Goal: Communication & Community: Answer question/provide support

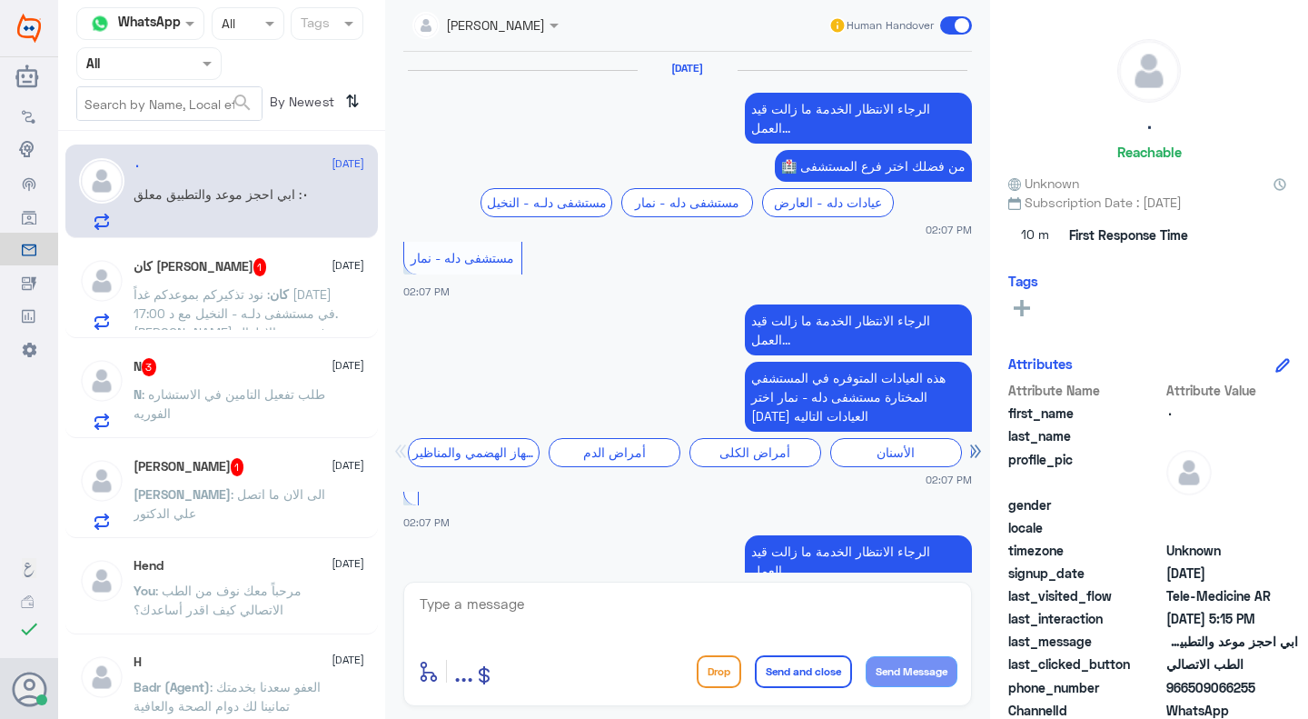
scroll to position [1659, 0]
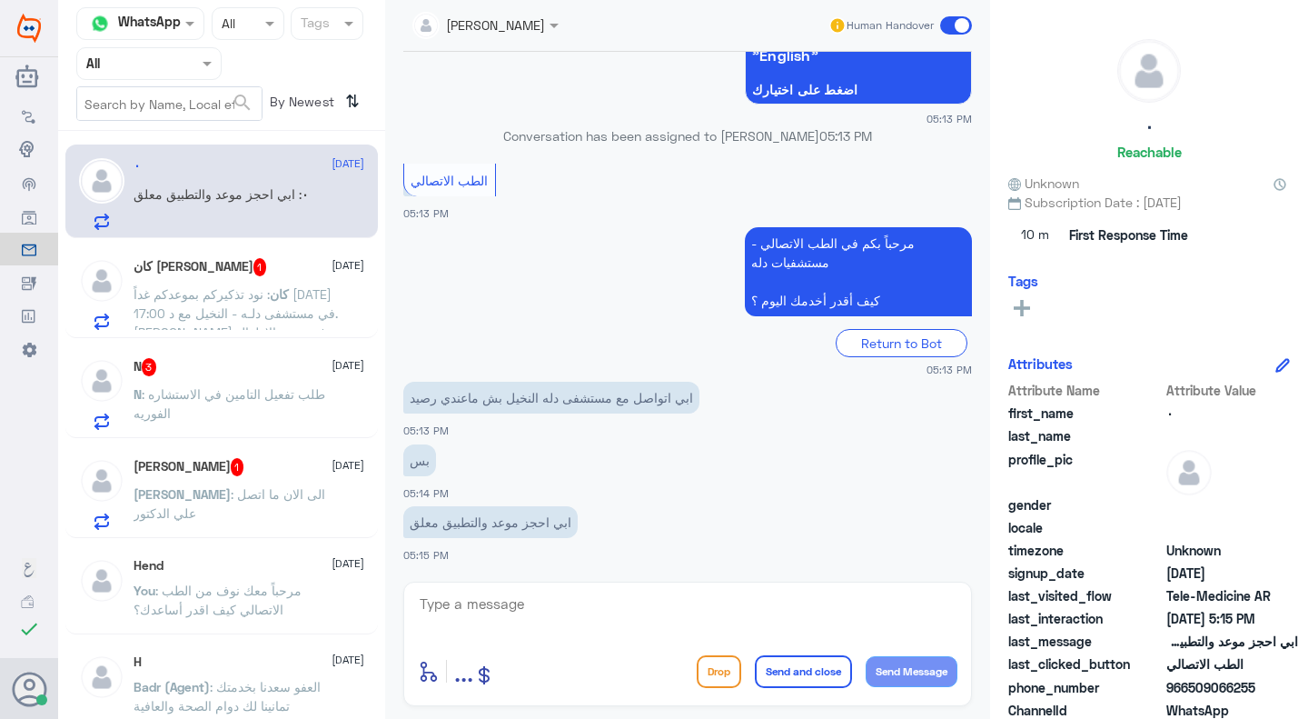
click at [300, 292] on span ": نود تذكيركم بموعدكم غداً [DATE] 17:00 في مستشفى دلـه - النخيل مع د. [PERSON_N…" at bounding box center [236, 417] width 204 height 263
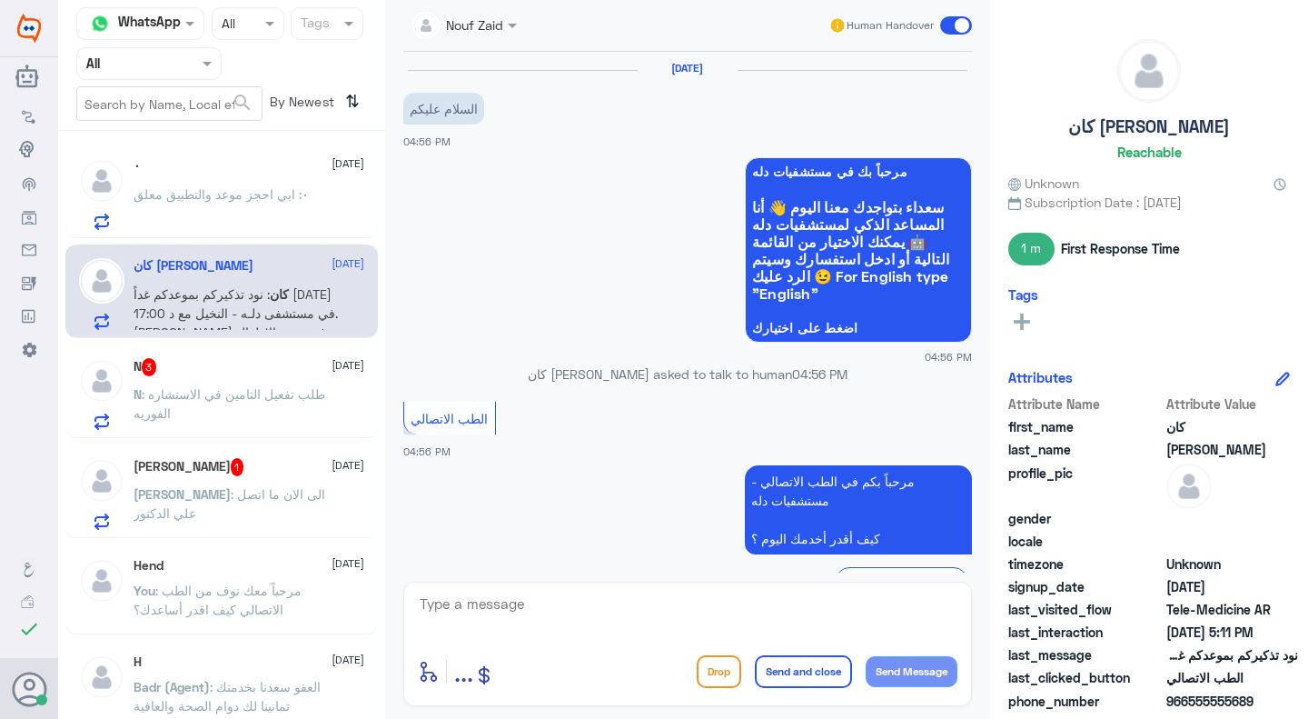
scroll to position [541, 0]
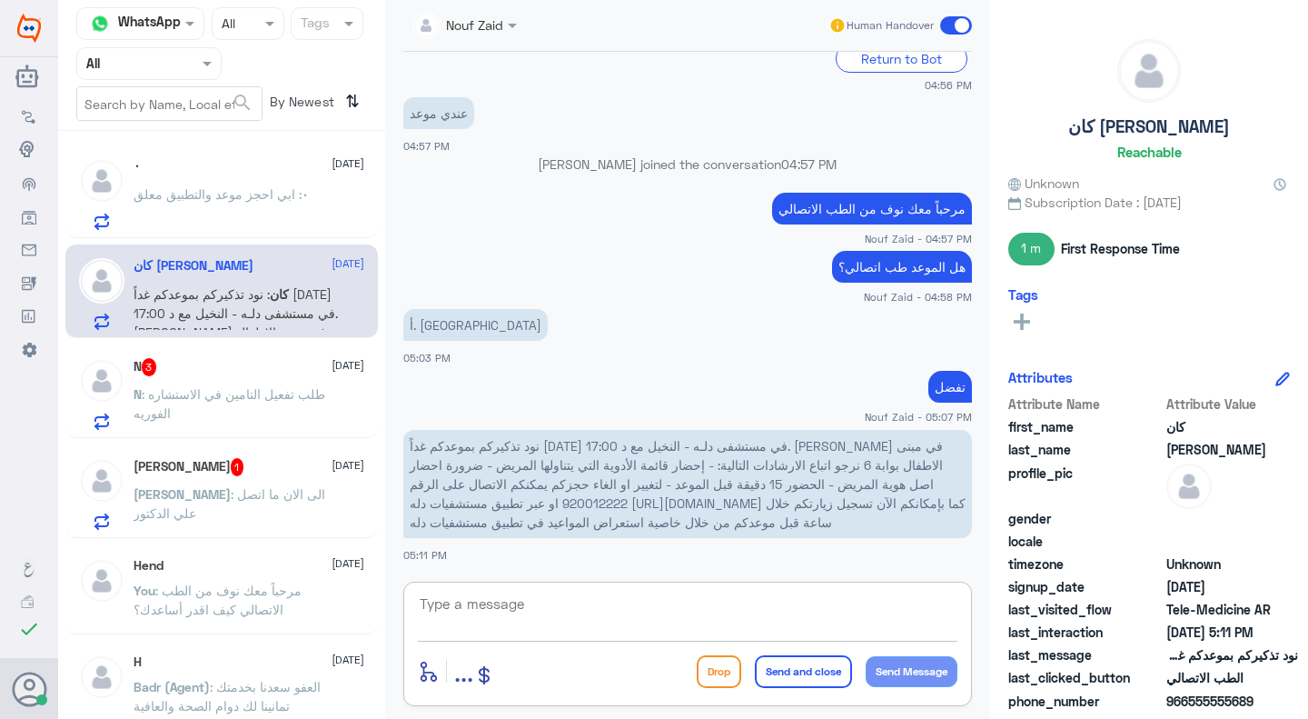
click at [640, 610] on textarea at bounding box center [688, 613] width 540 height 45
type textarea ";"
type textarea "كيف اقدر اساعدك؟"
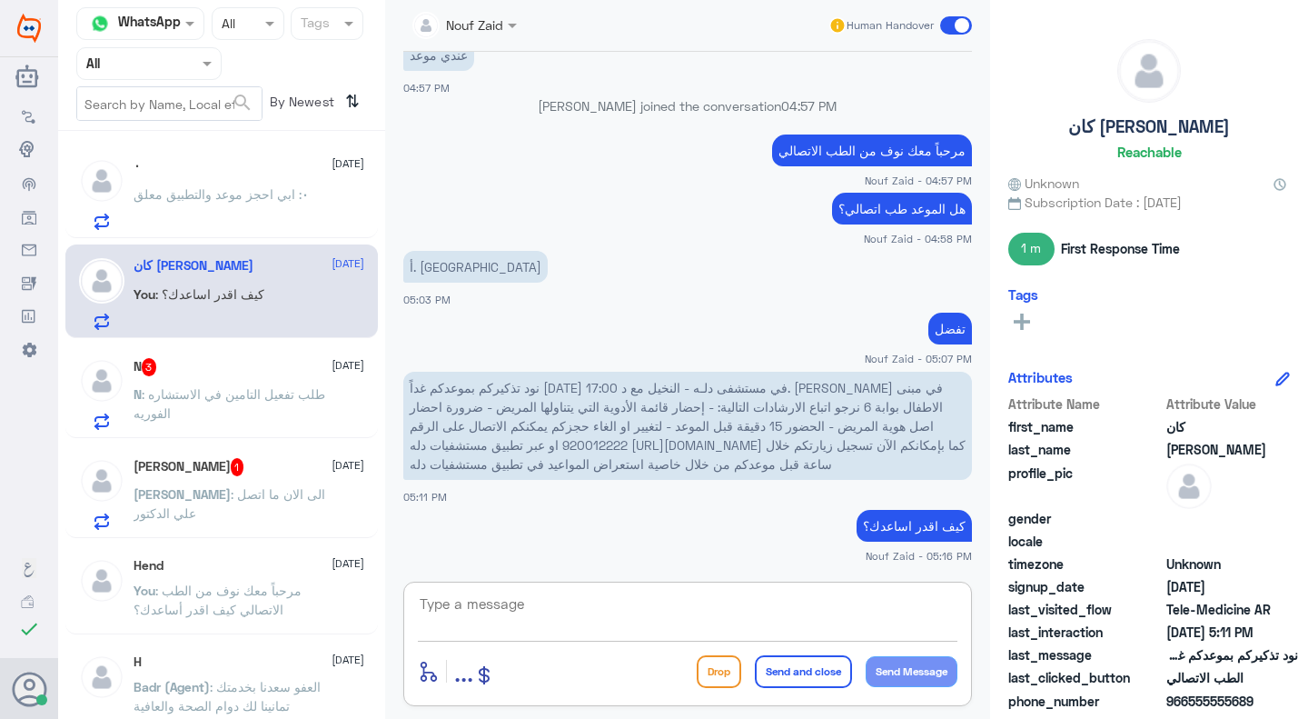
click at [215, 350] on div "N 3 [DATE] N : طلب تفعيل التامين في الاستشاره الفوريه" at bounding box center [221, 391] width 313 height 94
click at [247, 394] on span ": طلب تفعيل التامين في الاستشاره الفوريه" at bounding box center [230, 403] width 192 height 35
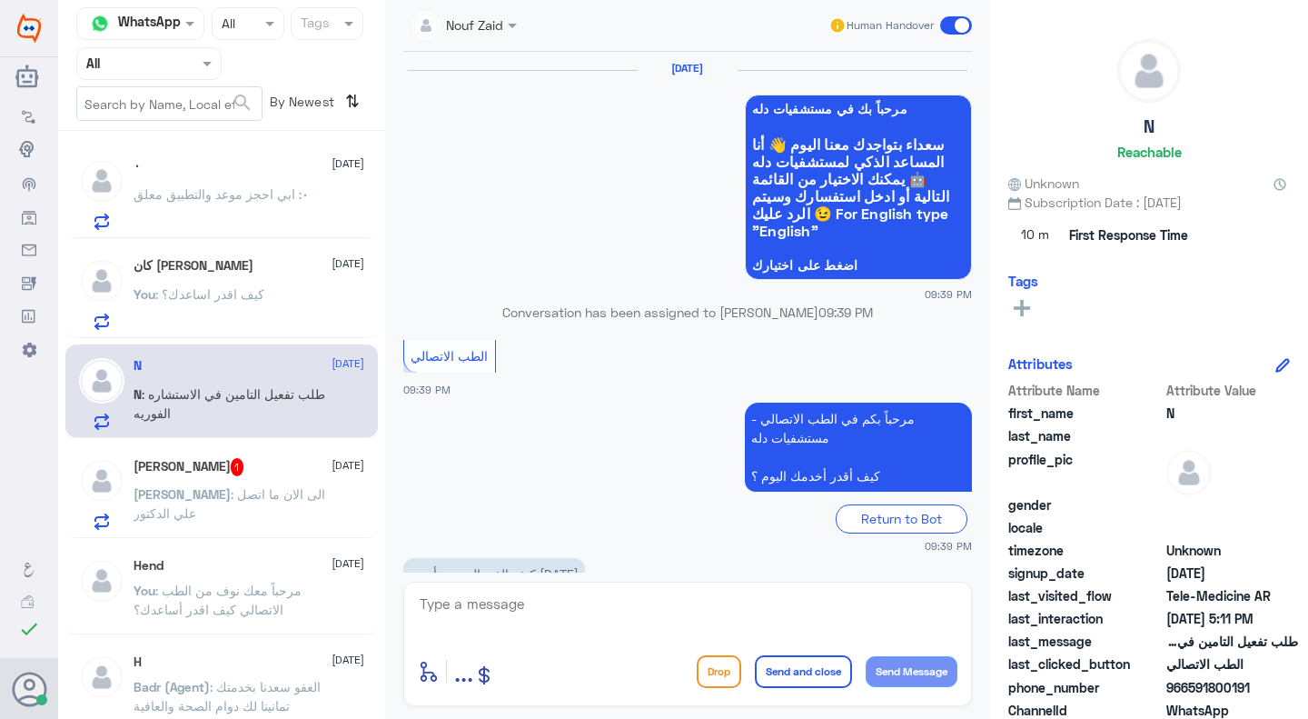
scroll to position [1163, 0]
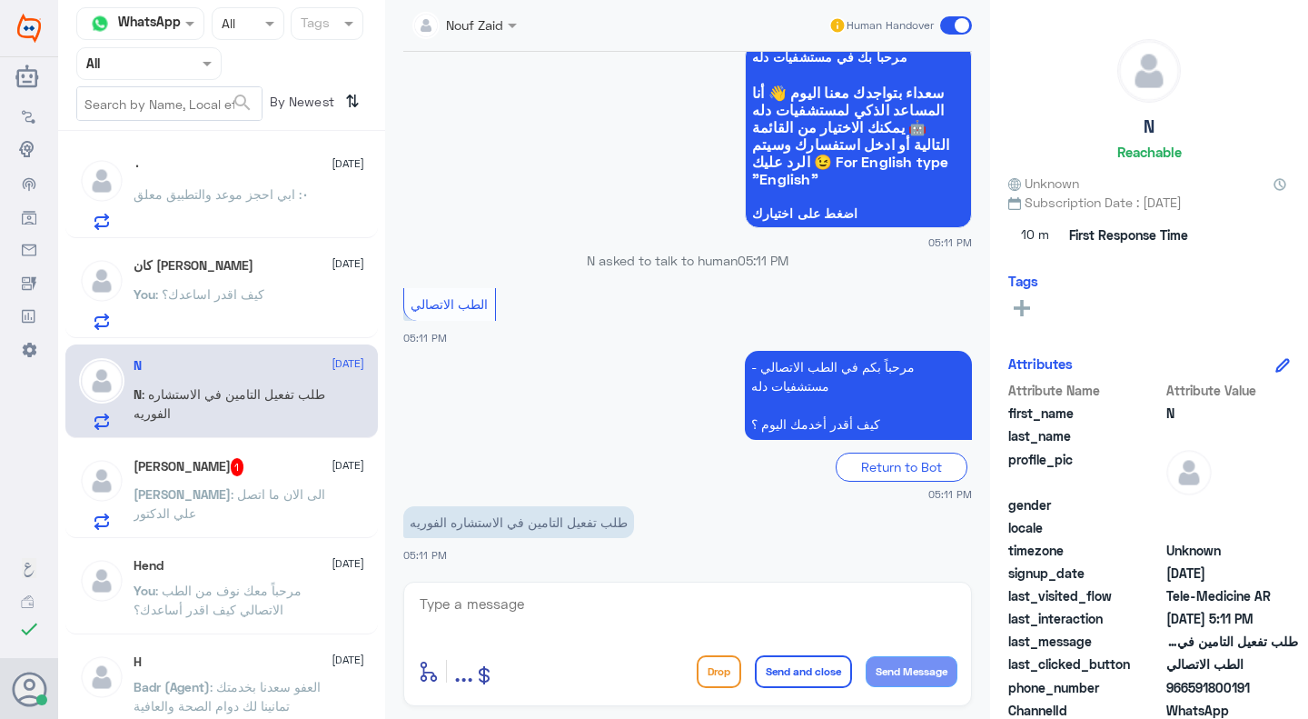
click at [554, 609] on textarea at bounding box center [688, 613] width 540 height 45
type textarea "مرحبا"
